Goal: Transaction & Acquisition: Purchase product/service

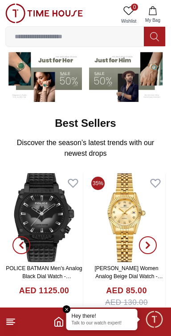
scroll to position [73, 0]
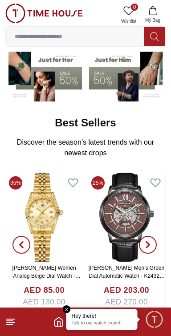
click at [32, 37] on input at bounding box center [75, 37] width 138 height 18
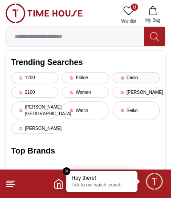
click at [123, 76] on icon at bounding box center [122, 78] width 3 height 4
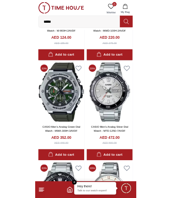
scroll to position [1170, 0]
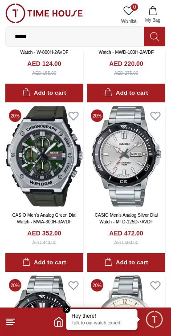
click at [63, 34] on input "*****" at bounding box center [75, 37] width 138 height 18
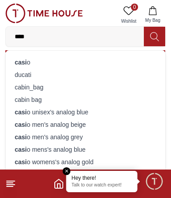
scroll to position [1220, 0]
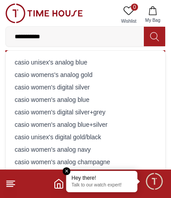
type input "**********"
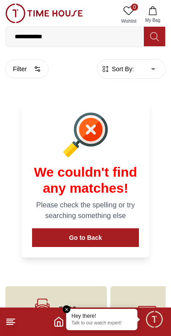
click at [64, 32] on input "**********" at bounding box center [75, 37] width 138 height 18
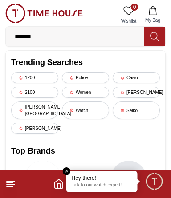
type input "*****"
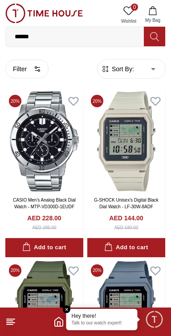
click at [42, 36] on input "*****" at bounding box center [75, 37] width 138 height 18
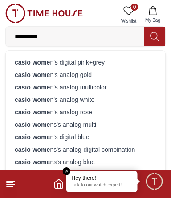
type input "**********"
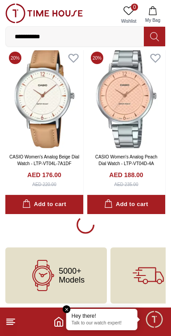
scroll to position [1567, 0]
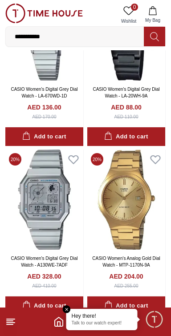
scroll to position [2990, 0]
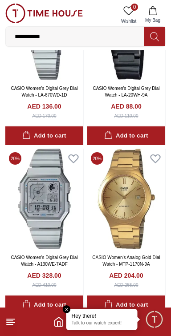
click at [88, 37] on input "**********" at bounding box center [75, 37] width 138 height 18
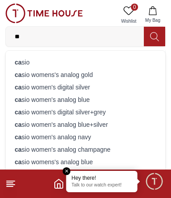
type input "*"
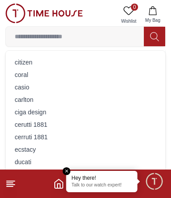
click at [27, 37] on input at bounding box center [75, 37] width 138 height 18
click at [36, 34] on input at bounding box center [75, 37] width 138 height 18
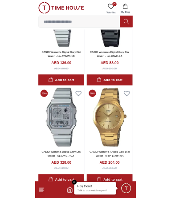
scroll to position [1567, 0]
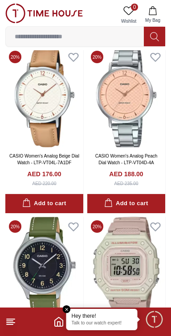
click at [29, 37] on input at bounding box center [75, 37] width 138 height 18
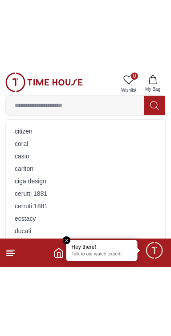
scroll to position [1708, 0]
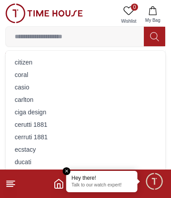
click at [11, 184] on line at bounding box center [11, 184] width 8 height 0
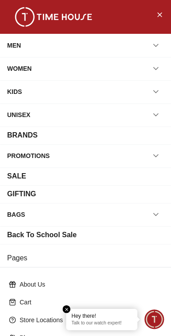
click at [33, 136] on div "BRANDS" at bounding box center [22, 135] width 30 height 11
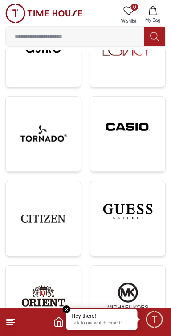
scroll to position [374, 0]
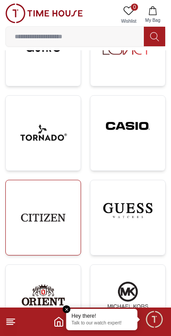
click at [58, 235] on img at bounding box center [43, 217] width 60 height 60
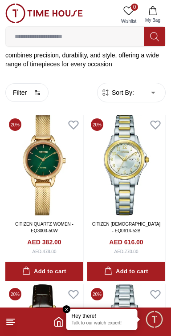
scroll to position [170, 0]
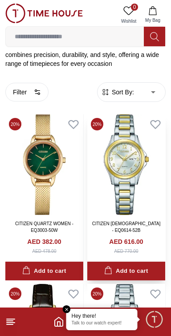
click at [132, 176] on img at bounding box center [126, 164] width 78 height 100
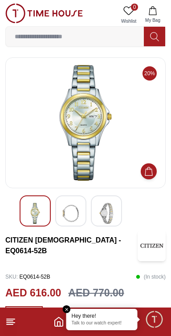
click at [74, 104] on img at bounding box center [85, 123] width 145 height 116
click at [151, 172] on icon "Add to Cart" at bounding box center [148, 171] width 9 height 9
click at [40, 128] on img at bounding box center [85, 123] width 145 height 116
click at [34, 112] on img at bounding box center [85, 123] width 145 height 116
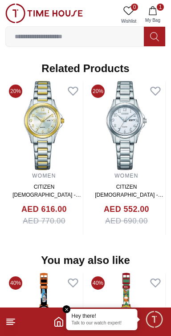
scroll to position [833, 0]
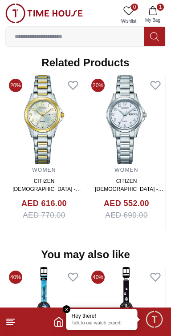
scroll to position [170, 0]
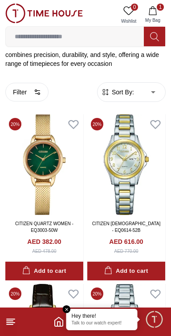
click at [25, 38] on input at bounding box center [75, 37] width 138 height 18
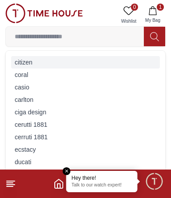
click at [17, 62] on div "c i t i z e n" at bounding box center [85, 62] width 148 height 12
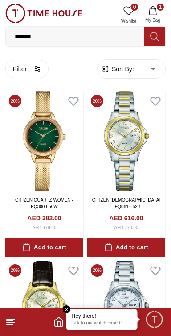
click at [42, 39] on input "*******" at bounding box center [75, 37] width 138 height 18
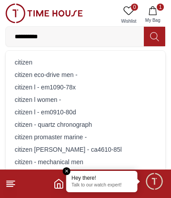
type input "**********"
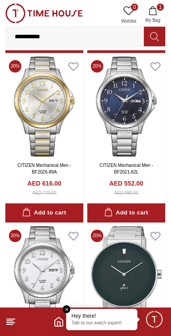
scroll to position [374, 0]
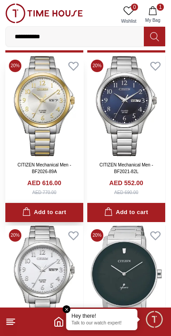
click at [60, 212] on div "Add to cart" at bounding box center [44, 212] width 44 height 10
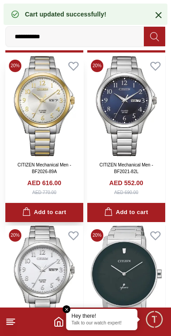
click at [38, 121] on img at bounding box center [44, 106] width 78 height 100
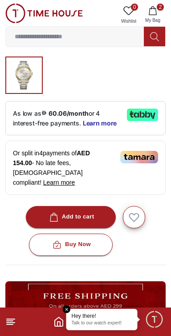
scroll to position [249, 0]
click at [150, 12] on icon "button" at bounding box center [152, 10] width 9 height 9
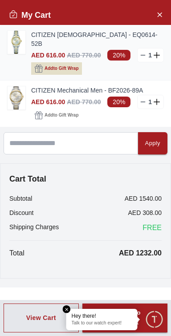
click at [43, 62] on button "Add to Gift Wrap" at bounding box center [56, 68] width 51 height 12
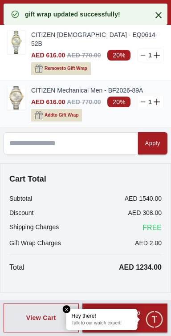
click at [44, 111] on span "Add to Gift Wrap" at bounding box center [61, 115] width 34 height 9
click at [16, 44] on img at bounding box center [17, 42] width 18 height 23
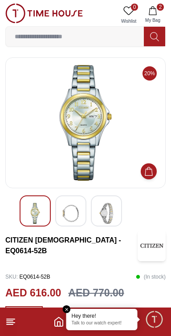
scroll to position [249, 0]
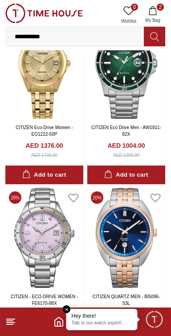
scroll to position [1259, 0]
